Goal: Information Seeking & Learning: Find contact information

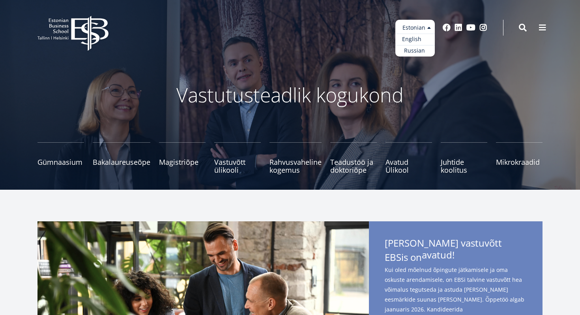
click at [422, 40] on link "English" at bounding box center [414, 39] width 39 height 11
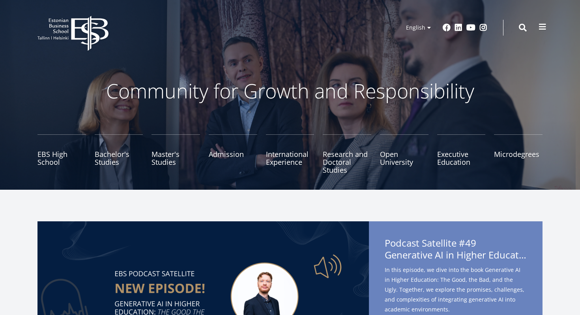
click at [542, 29] on span at bounding box center [543, 27] width 8 height 8
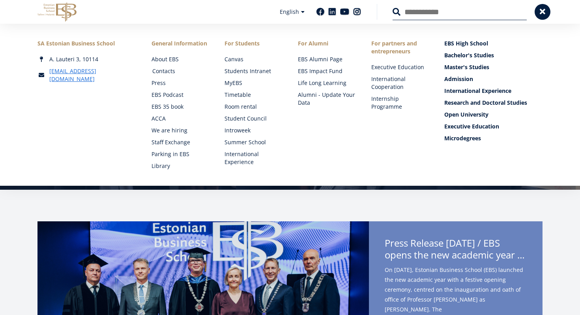
click at [169, 73] on link "Contacts" at bounding box center [181, 71] width 58 height 8
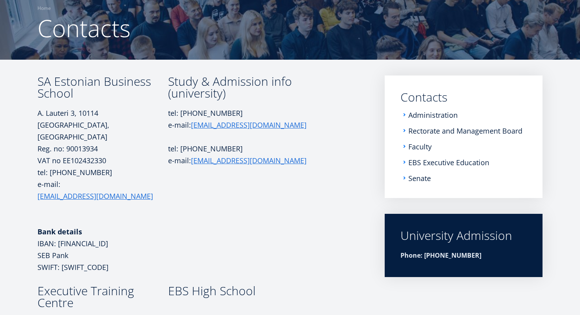
scroll to position [66, 0]
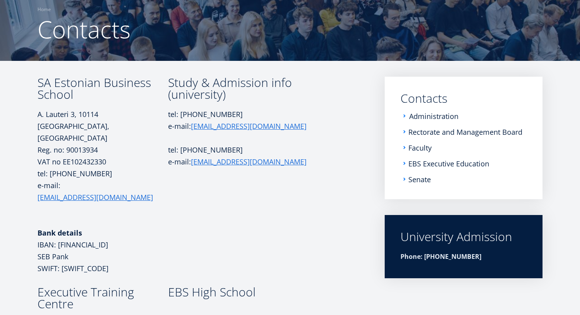
click at [435, 118] on link "Administration" at bounding box center [433, 116] width 49 height 8
